Goal: Transaction & Acquisition: Purchase product/service

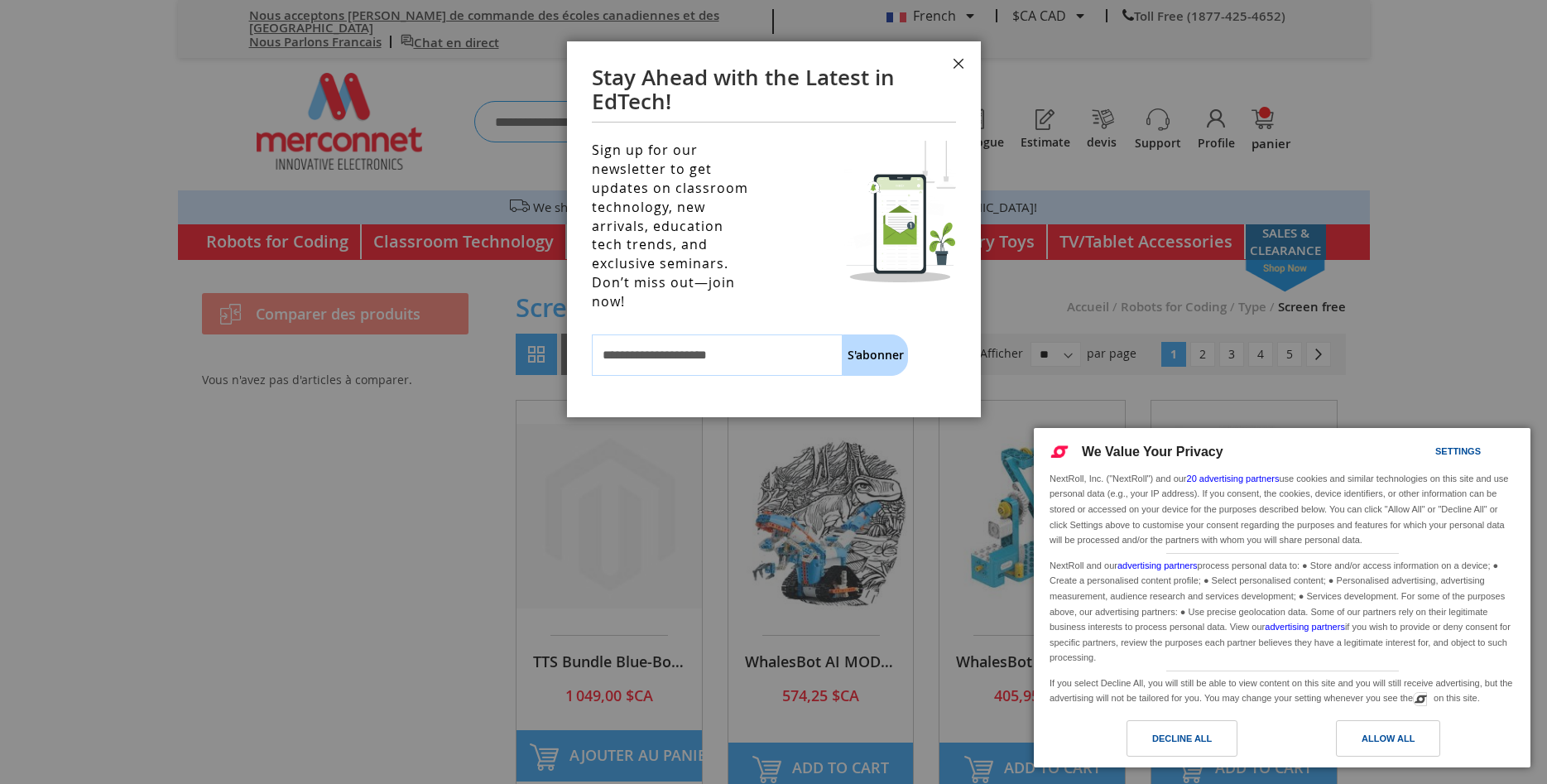
click at [959, 63] on button "Fermer" at bounding box center [958, 66] width 45 height 49
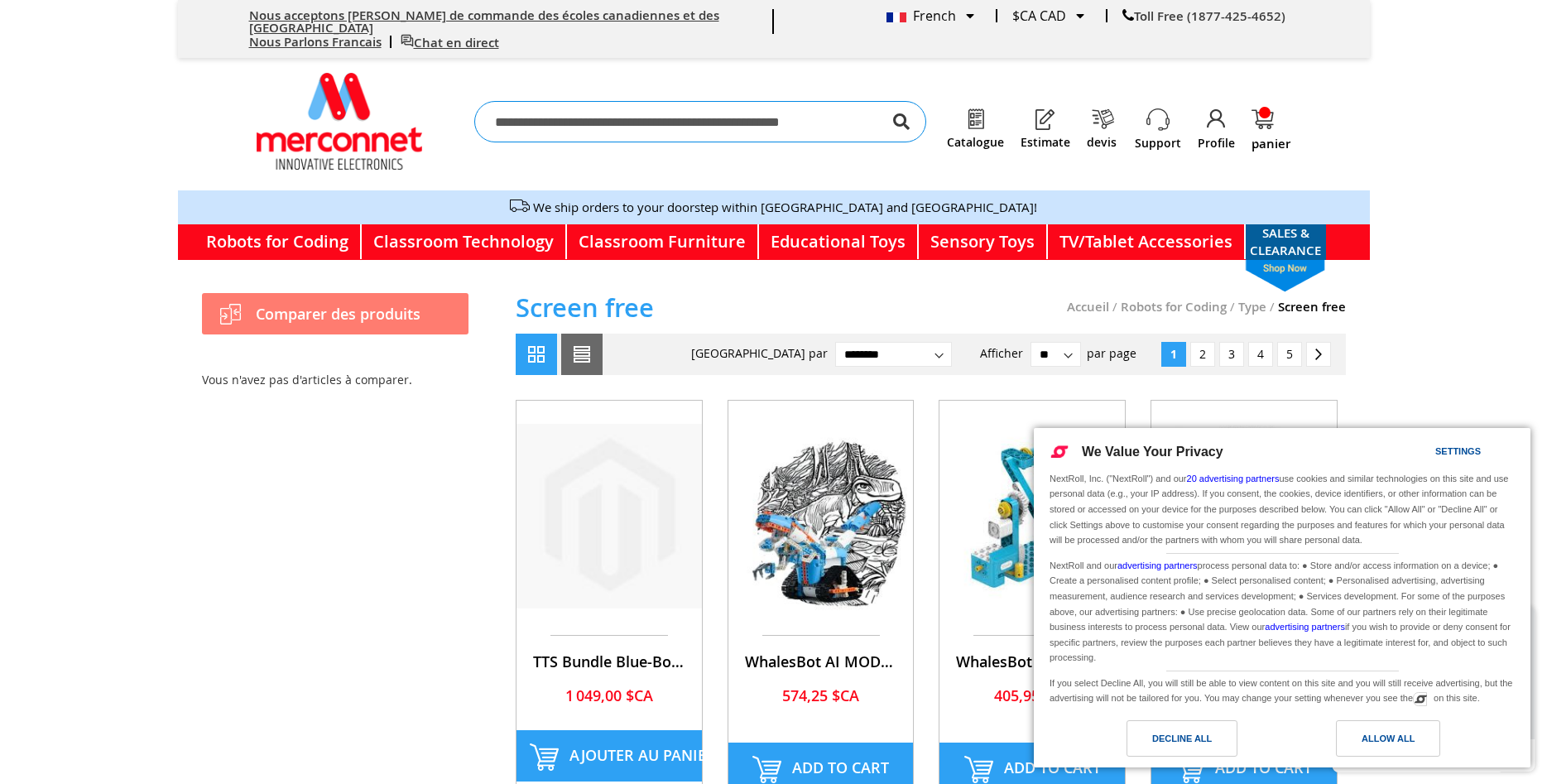
click at [1436, 242] on body "Nous acceptons les bons de commande des écoles canadiennes et des Etats-Unis No…" at bounding box center [774, 392] width 1547 height 784
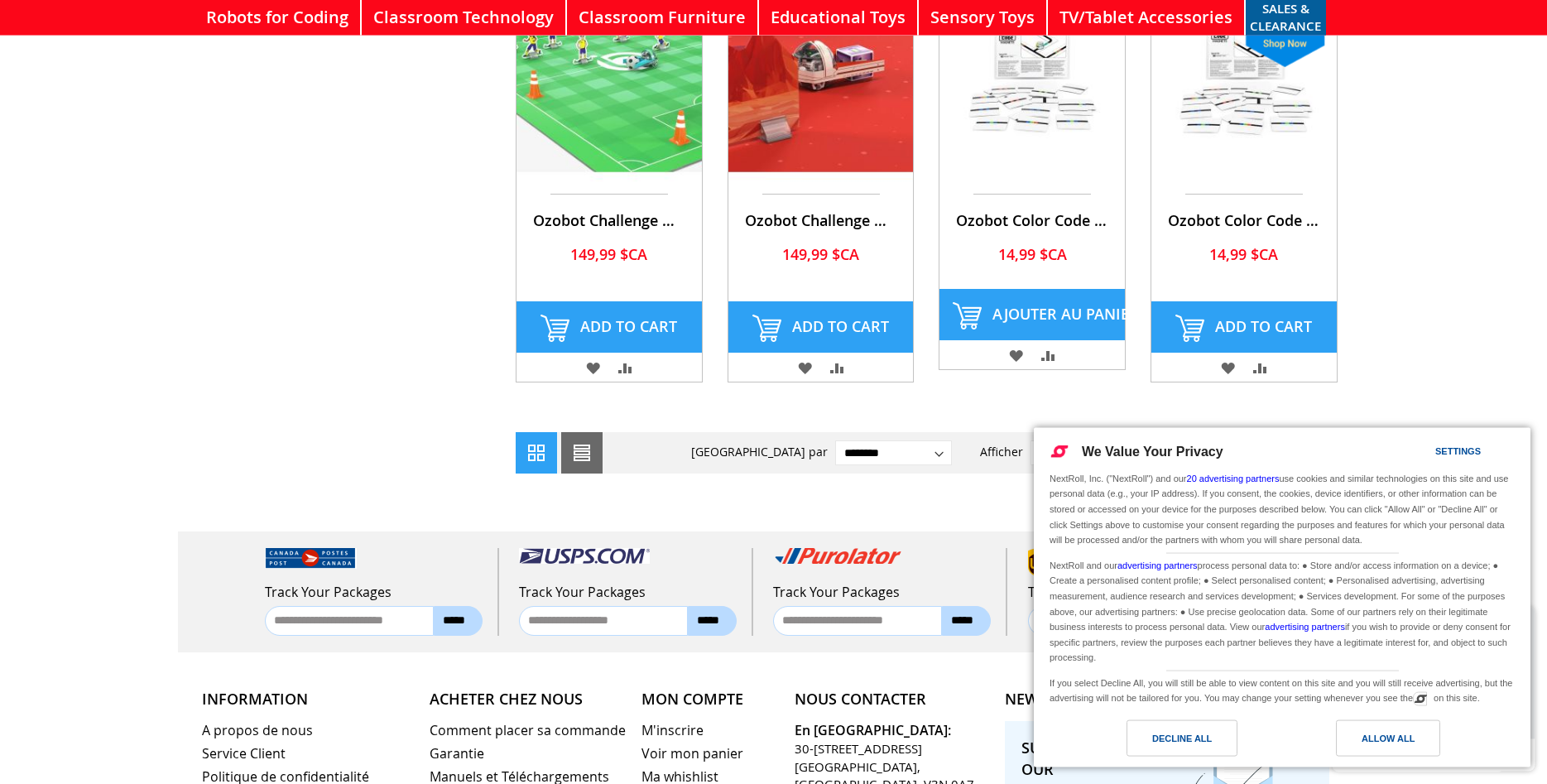
scroll to position [1309, 0]
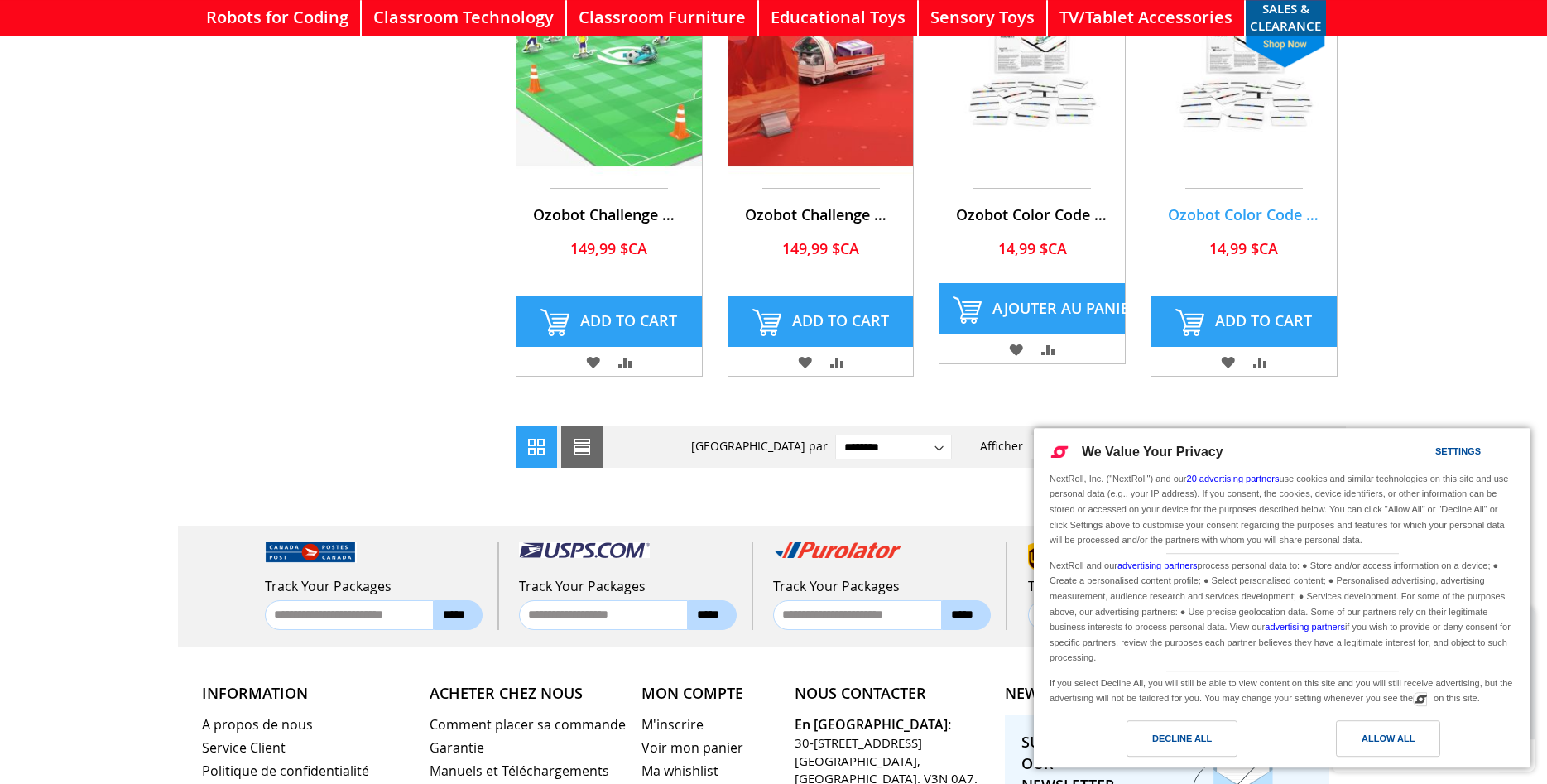
click at [1268, 204] on link "Ozobot Color Code Magnets - Speed Kit (18 Tiles)" at bounding box center [1244, 214] width 153 height 20
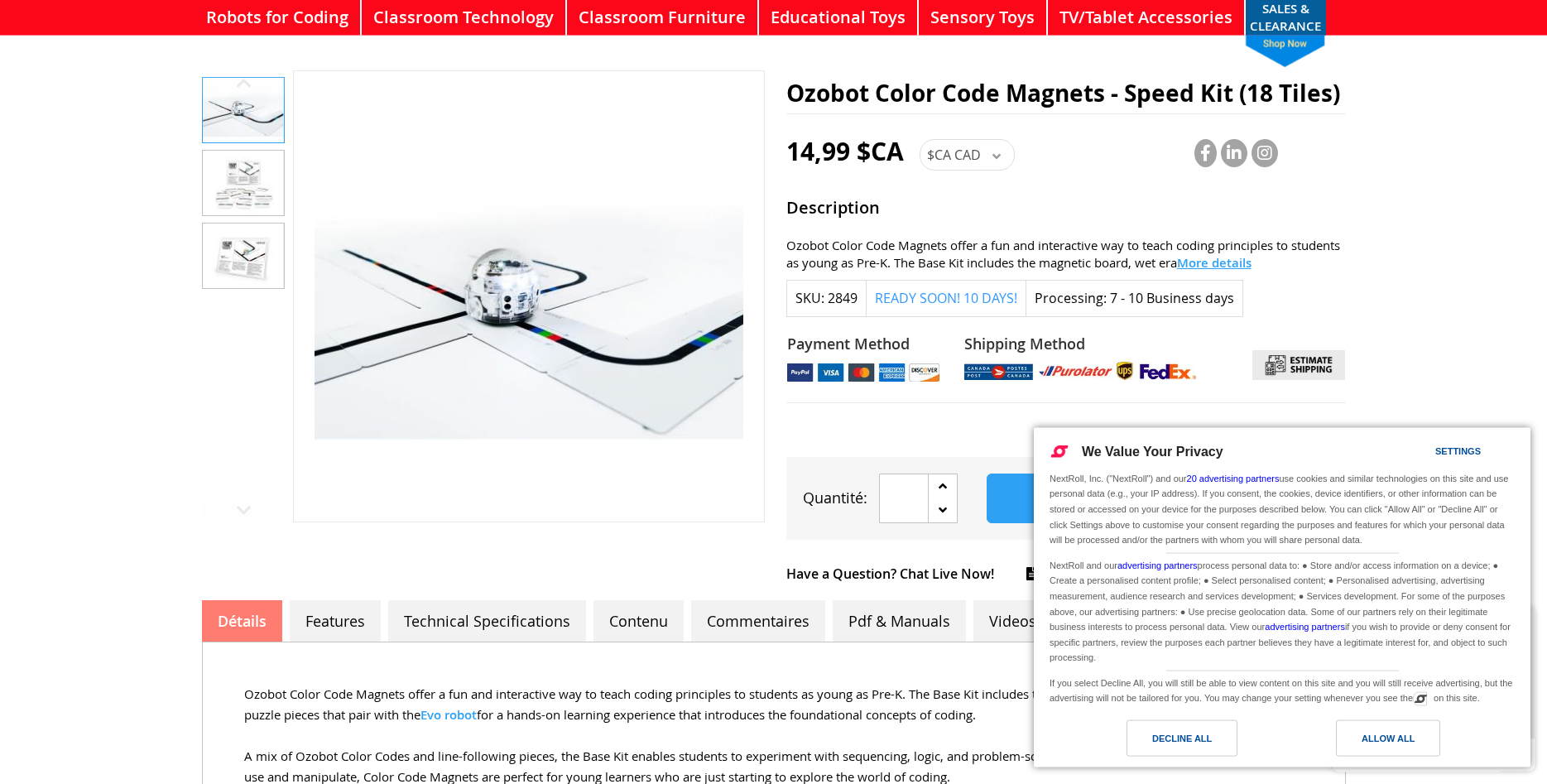
scroll to position [239, 0]
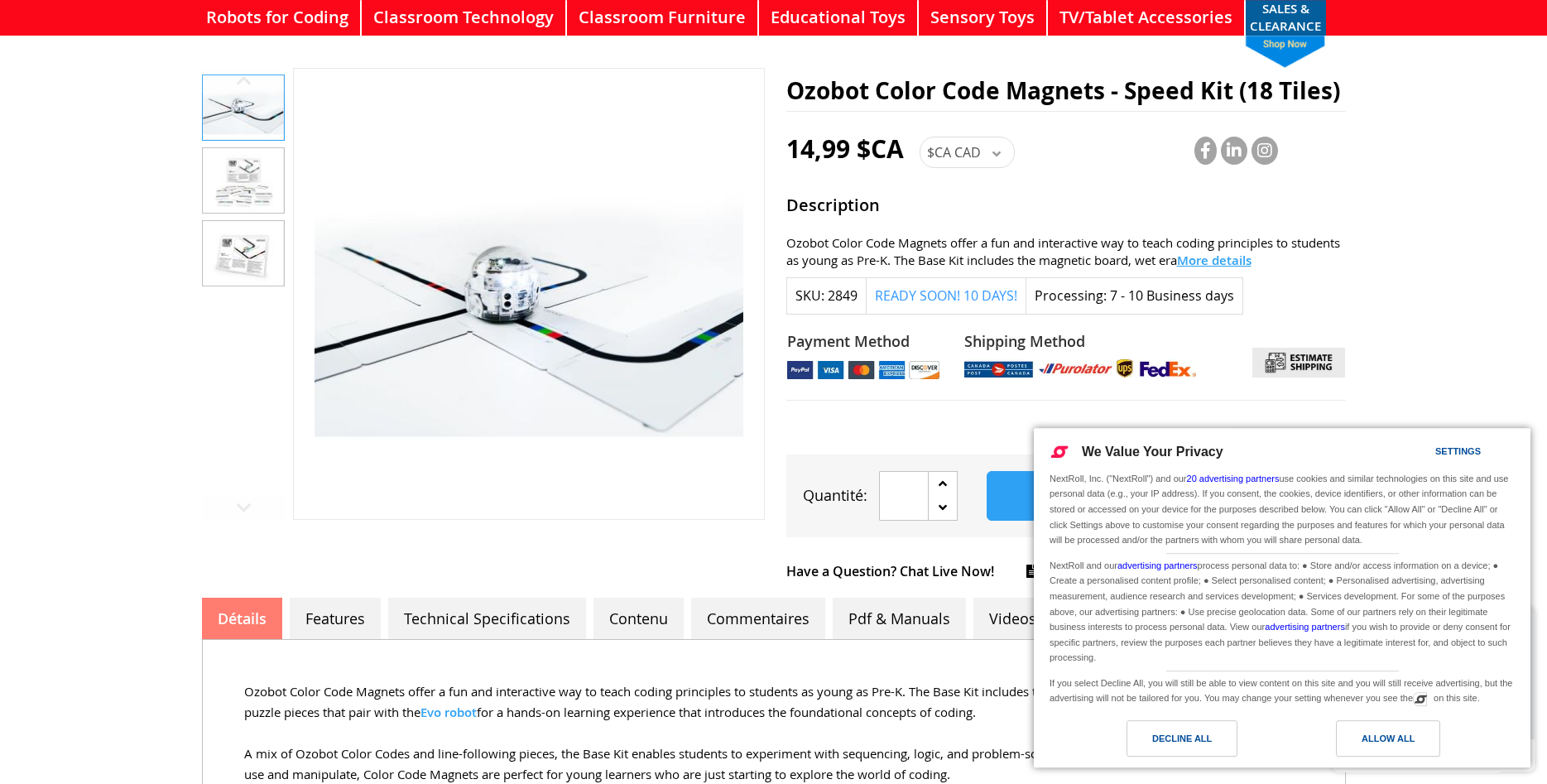
click at [255, 168] on img "Ozobot Color Code Magnets - Speed Kit (18 Tiles)" at bounding box center [244, 180] width 81 height 64
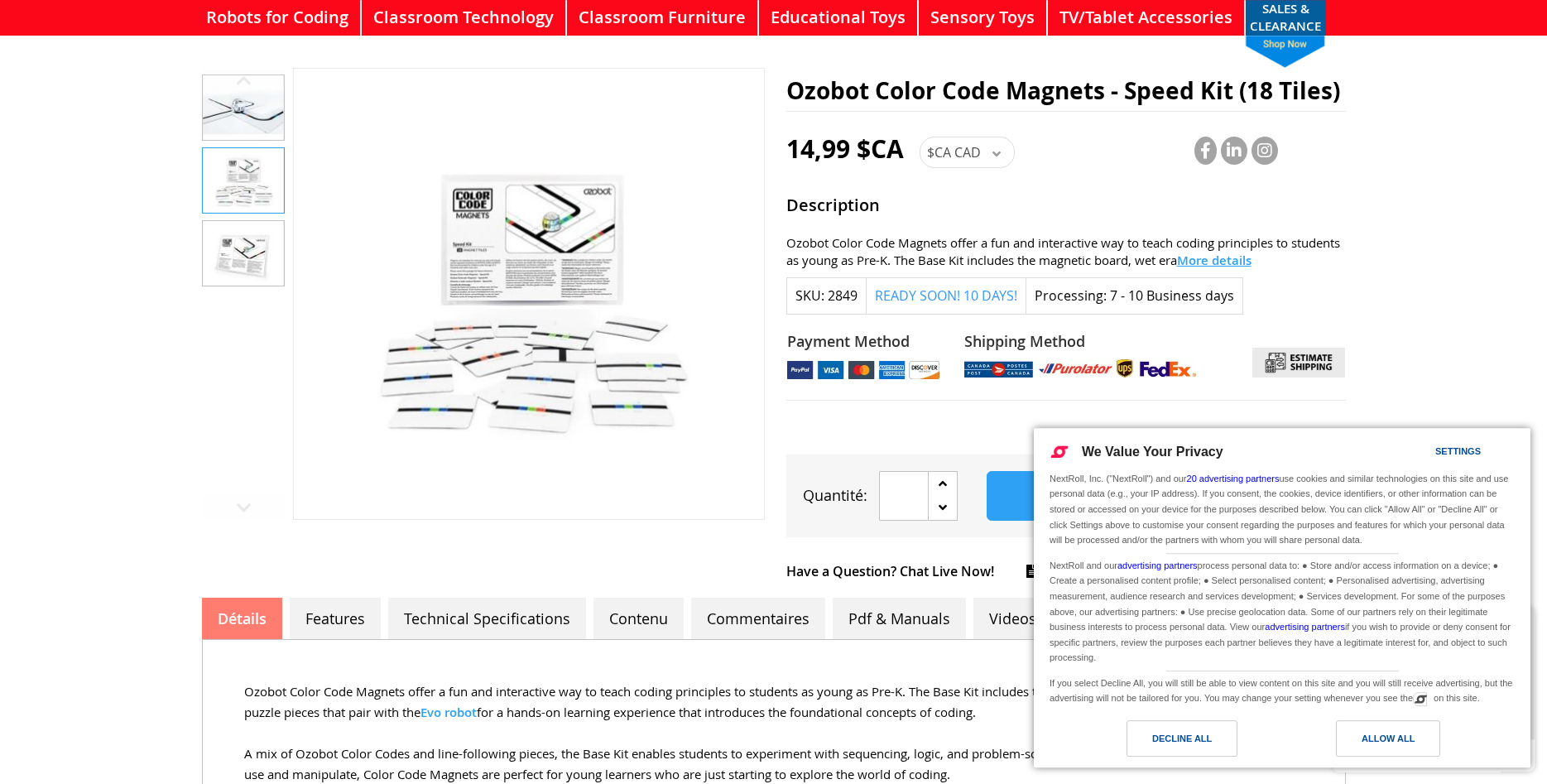
click at [533, 258] on img at bounding box center [528, 293] width 429 height 450
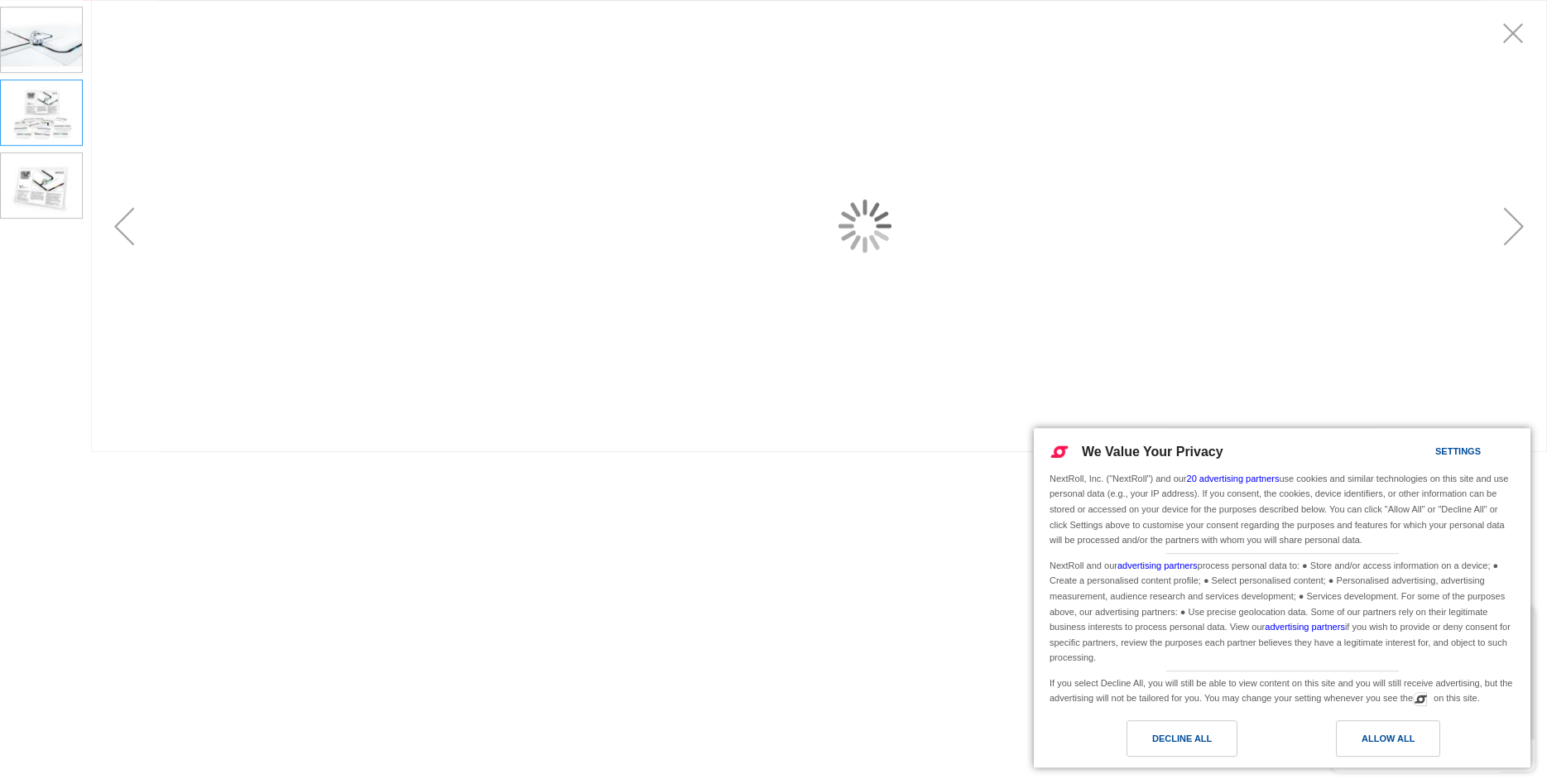
scroll to position [0, 0]
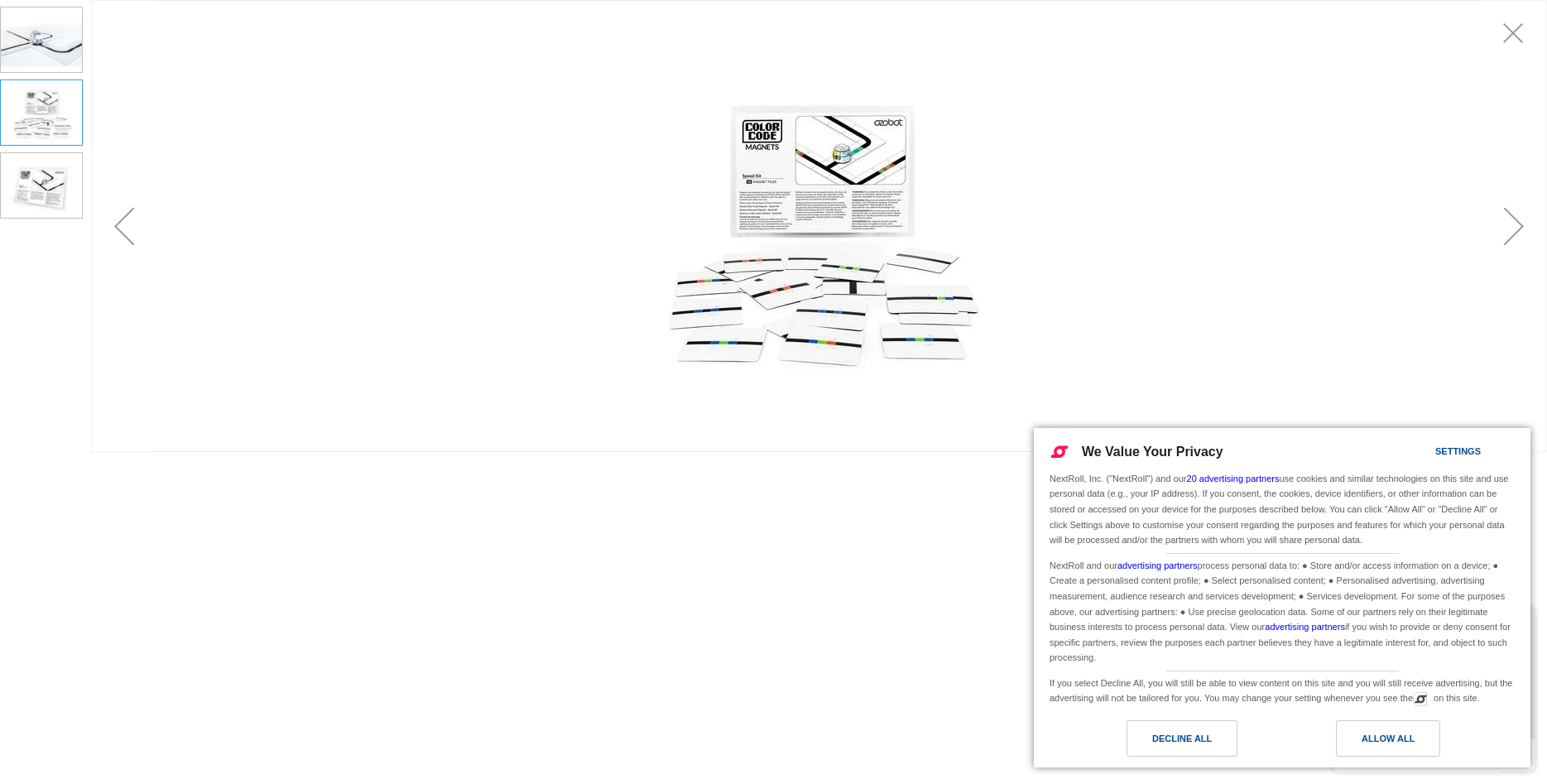
click at [1520, 225] on div "Next" at bounding box center [1513, 226] width 66 height 66
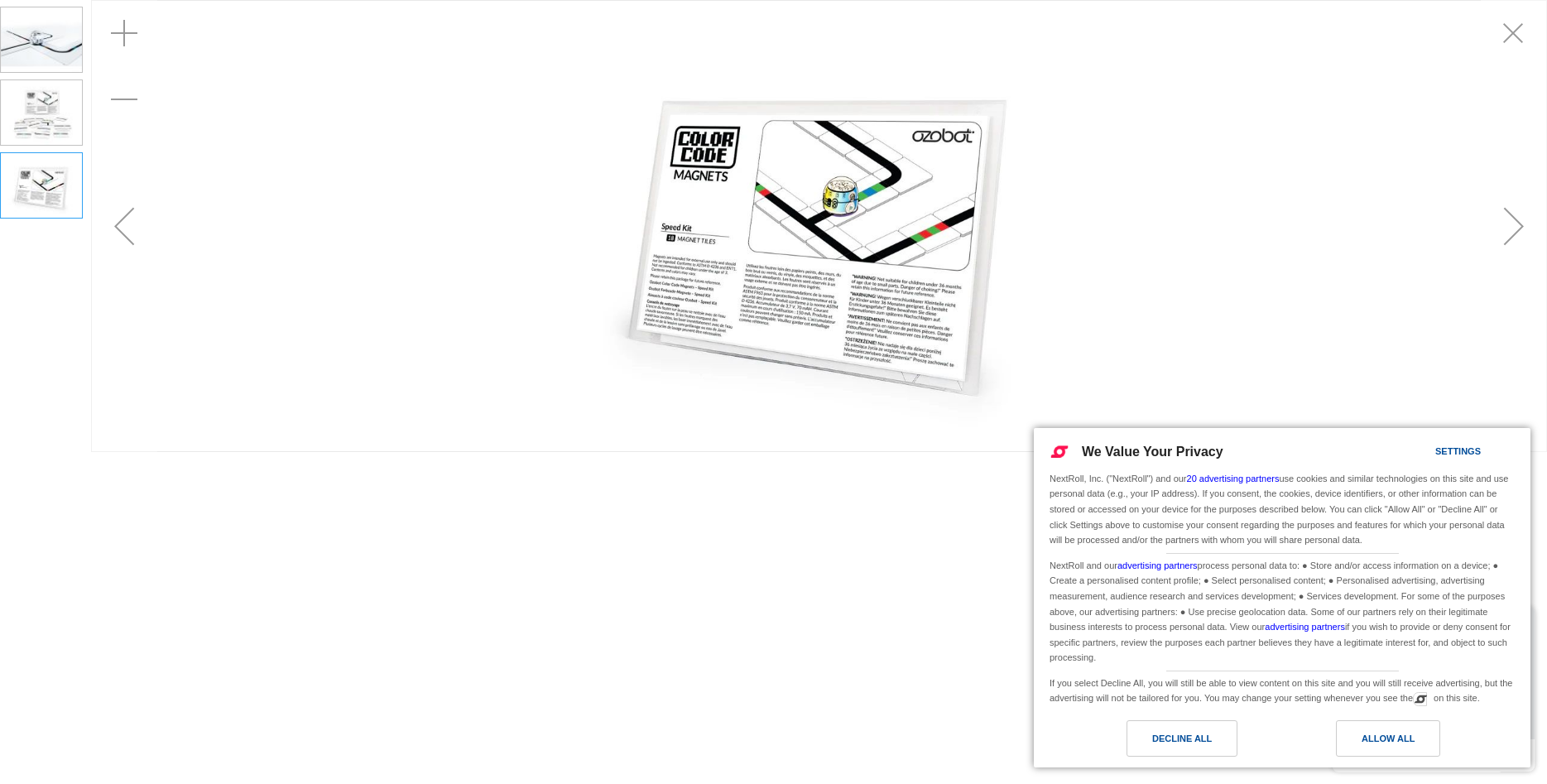
click at [1520, 225] on div "Next" at bounding box center [1513, 226] width 66 height 66
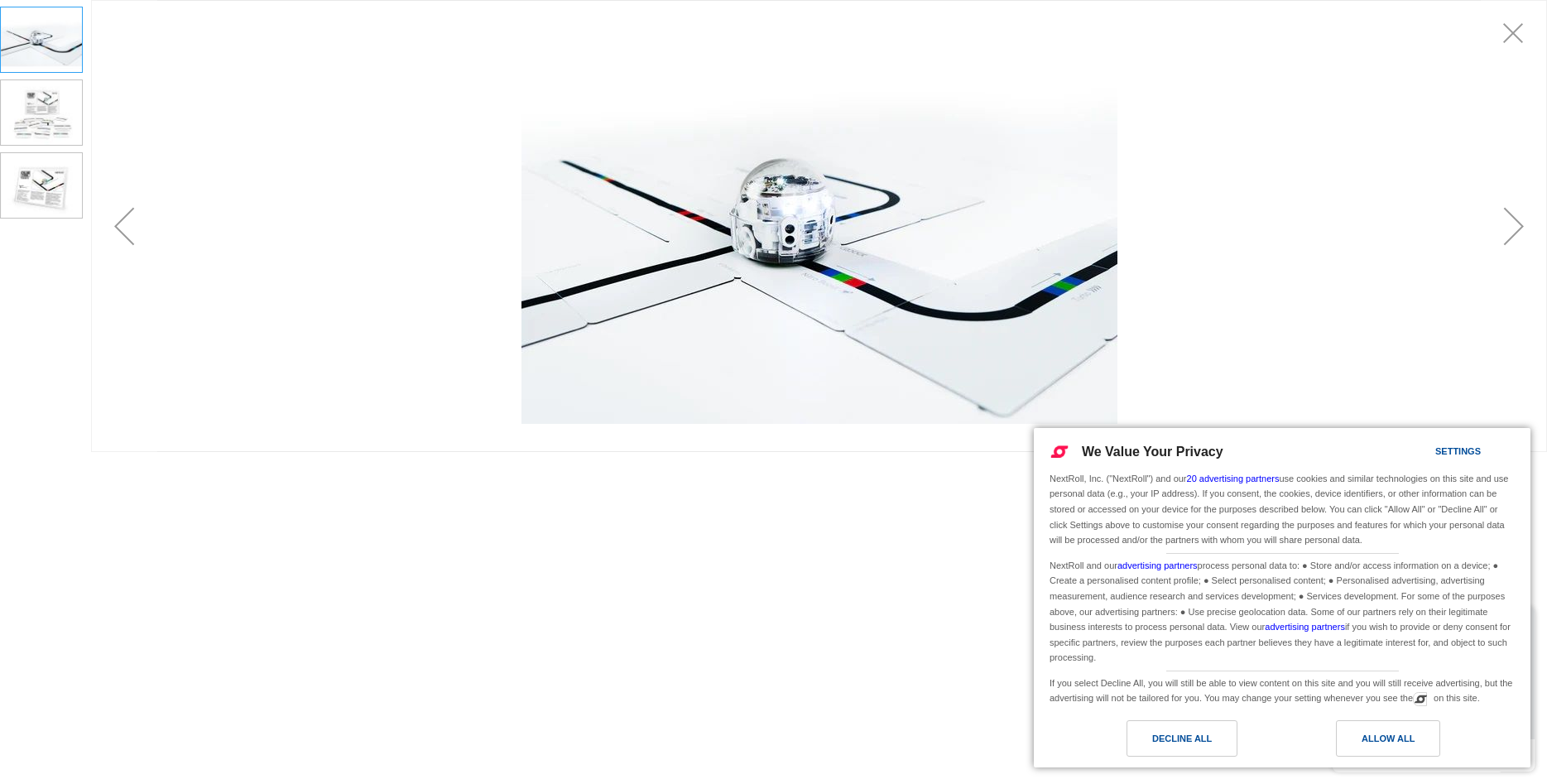
click at [1509, 34] on div "Exit fullscreen" at bounding box center [1513, 33] width 66 height 66
